Goal: Find specific page/section: Find specific page/section

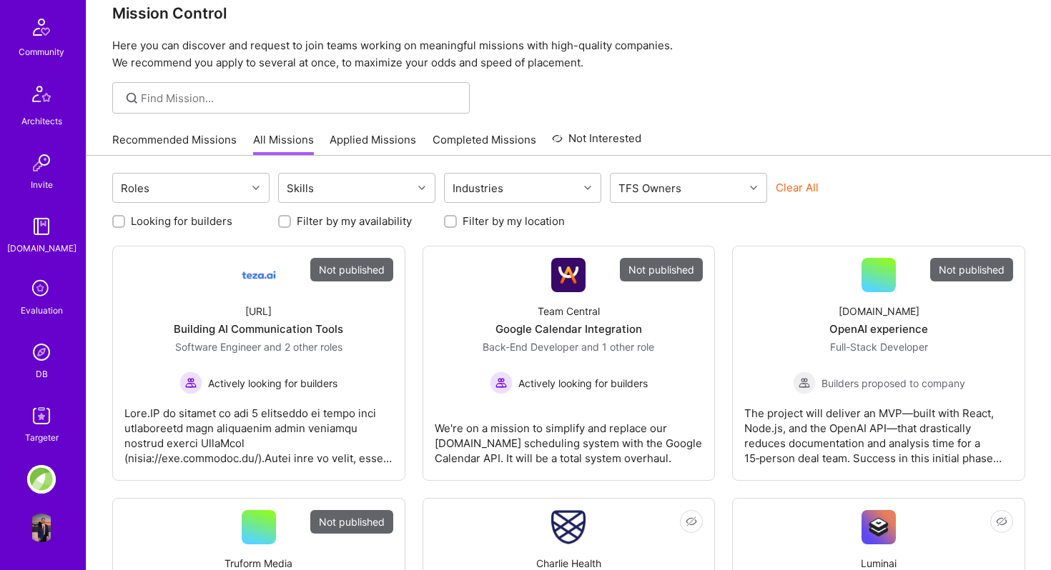
scroll to position [26, 0]
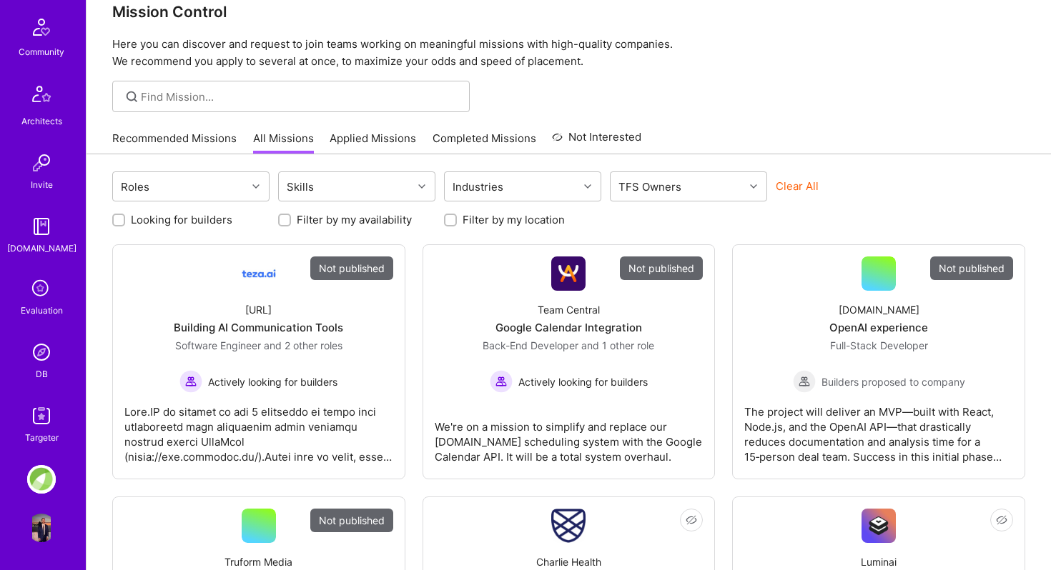
click at [41, 355] on img at bounding box center [41, 352] width 29 height 29
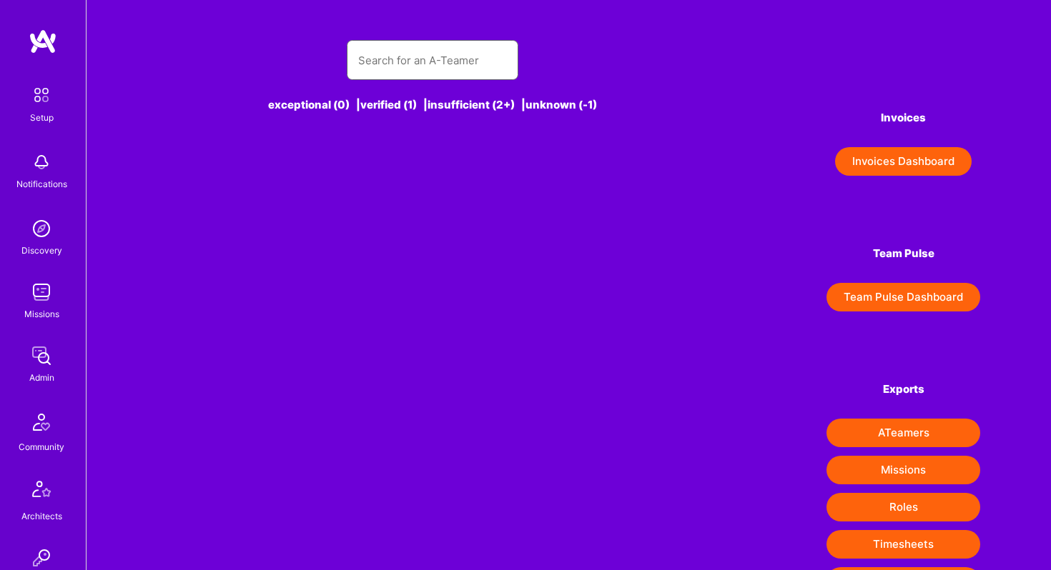
click at [381, 61] on input "text" at bounding box center [432, 60] width 149 height 36
type input "a"
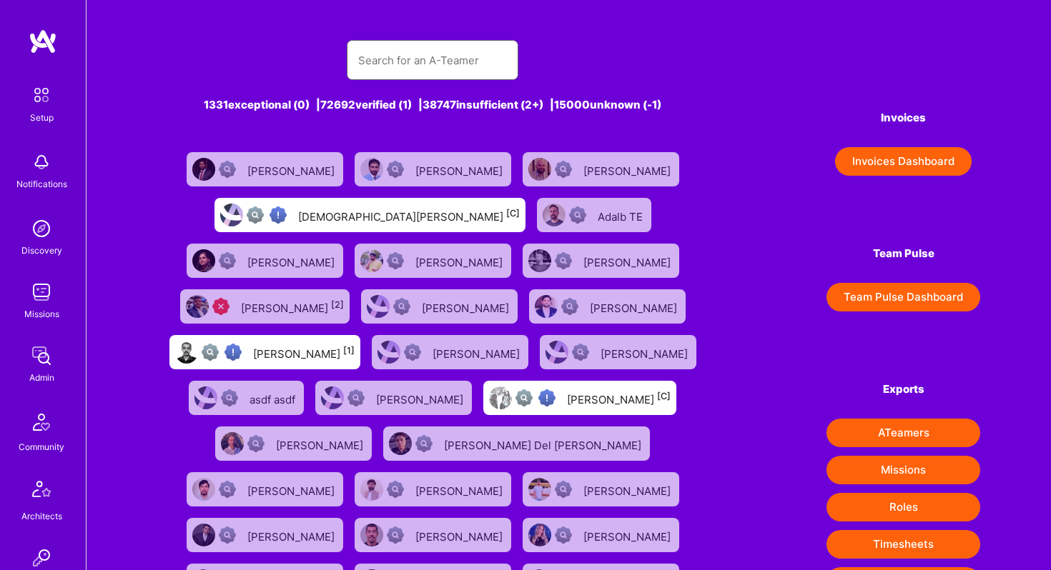
type input "c"
type input "h"
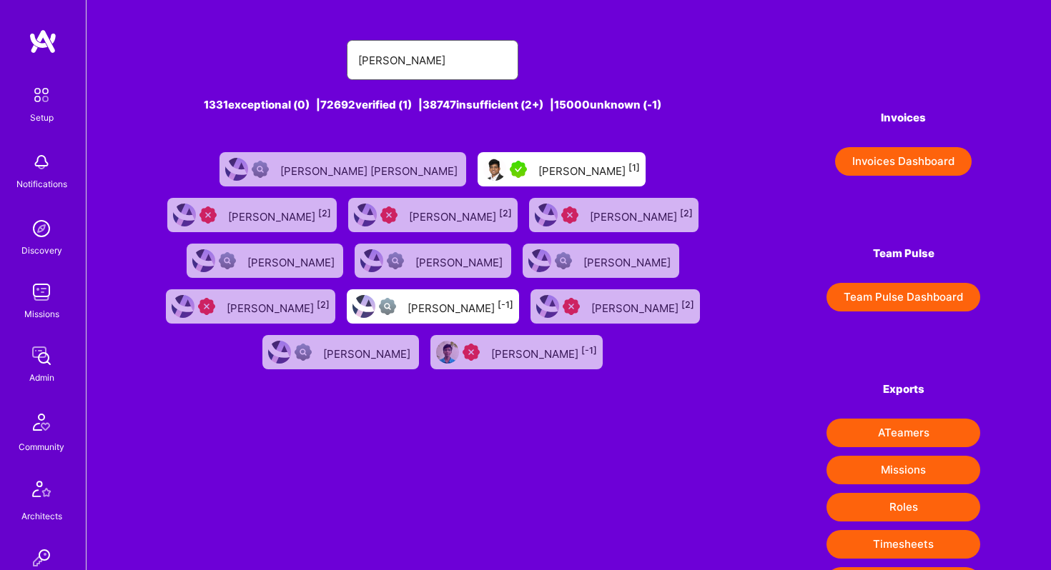
type input "[PERSON_NAME]"
click at [477, 158] on div "[PERSON_NAME] [1]" at bounding box center [561, 169] width 168 height 34
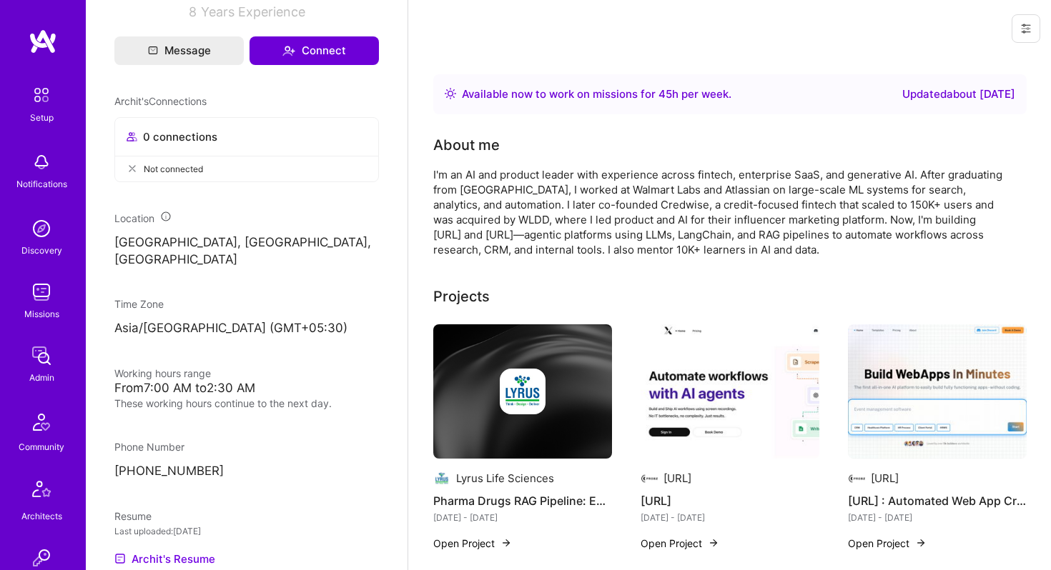
scroll to position [583, 0]
